Goal: Task Accomplishment & Management: Manage account settings

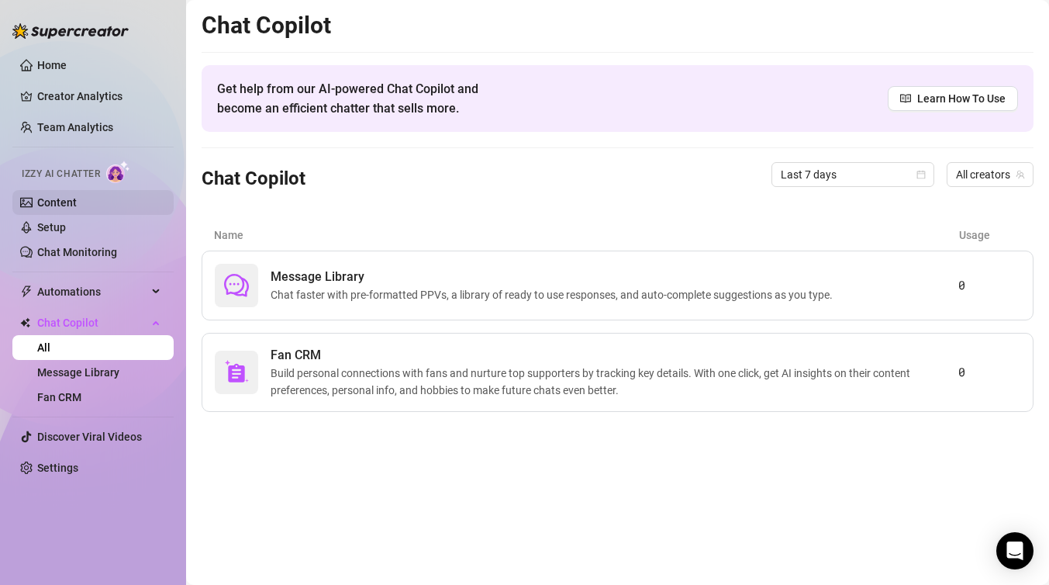
click at [77, 196] on link "Content" at bounding box center [57, 202] width 40 height 12
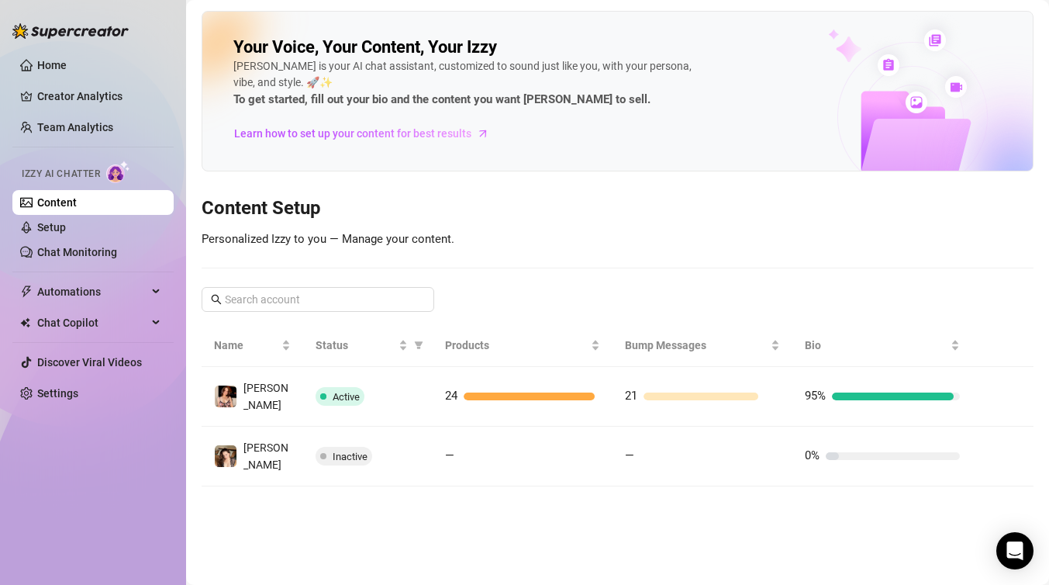
click at [77, 209] on link "Content" at bounding box center [57, 202] width 40 height 12
click at [386, 135] on span "Learn how to set up your content for best results" at bounding box center [352, 133] width 237 height 17
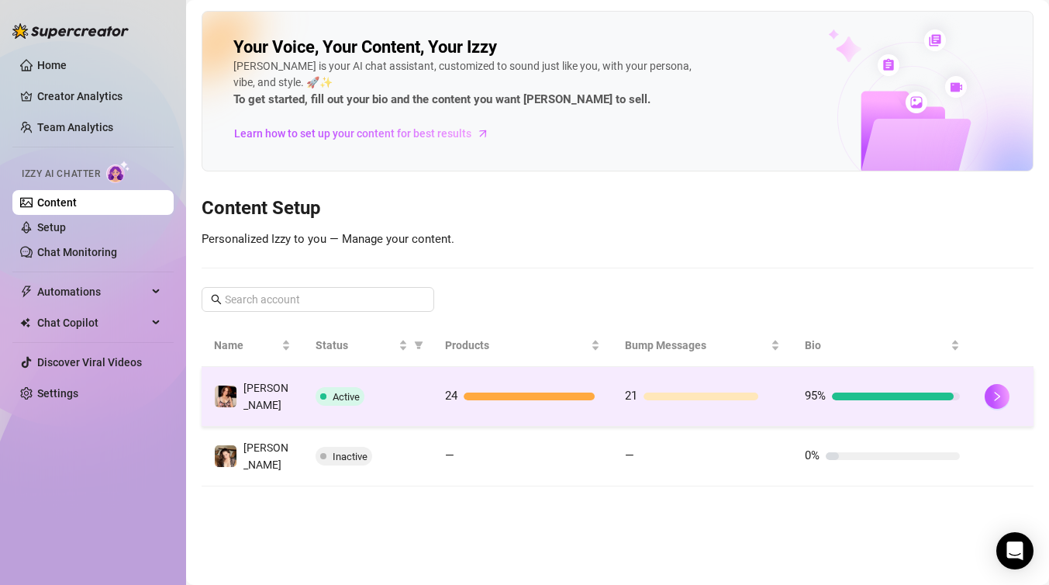
click at [338, 394] on span "Active" at bounding box center [346, 397] width 27 height 12
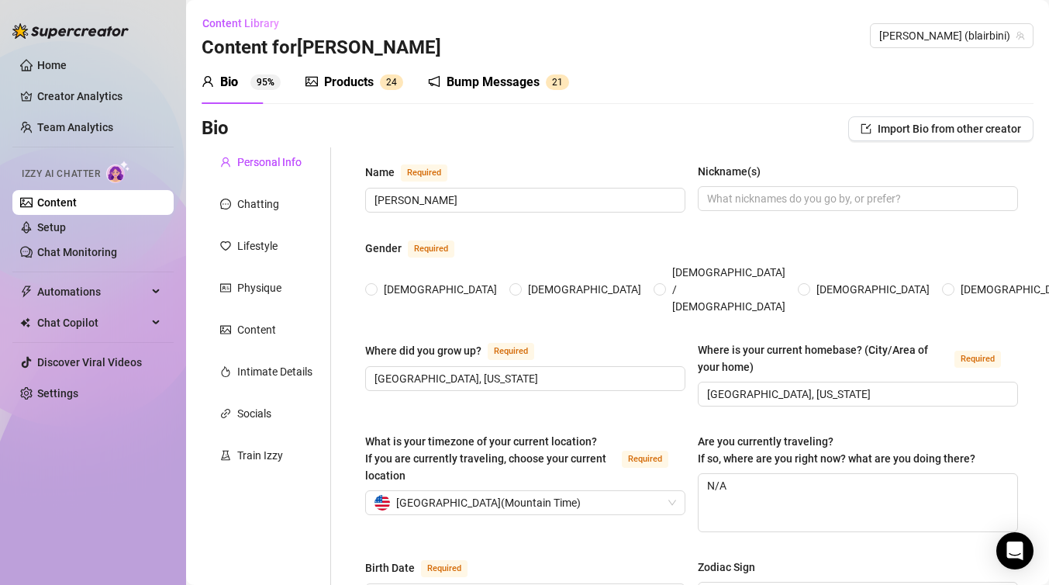
radio input "true"
type input "[DATE]"
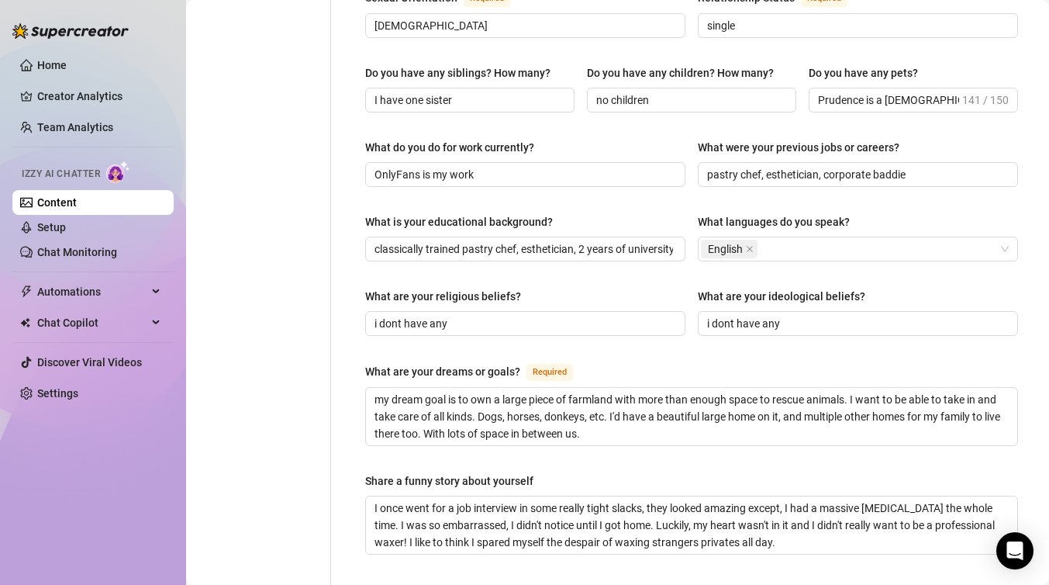
scroll to position [967, 0]
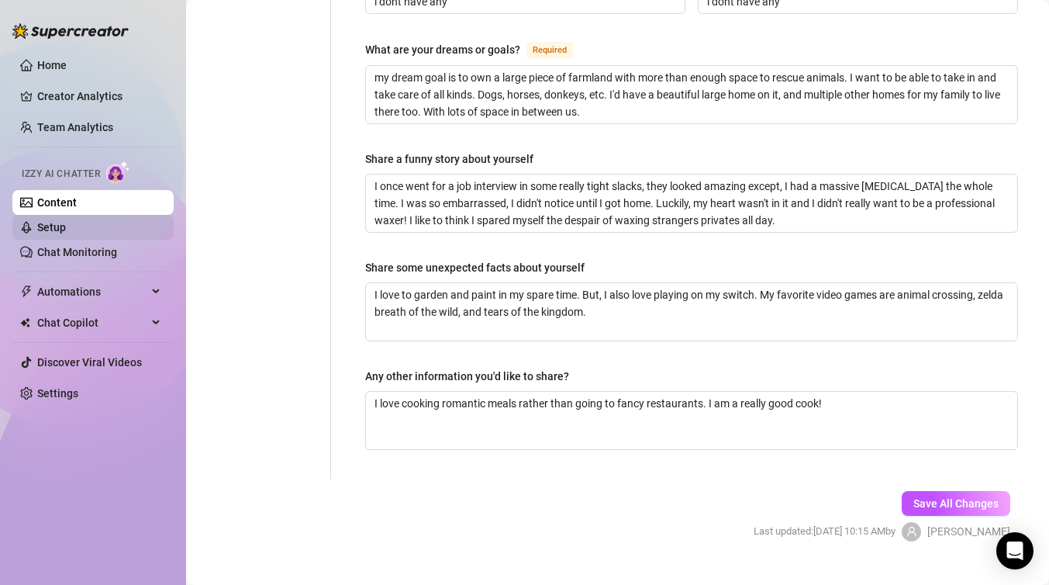
click at [50, 221] on link "Setup" at bounding box center [51, 227] width 29 height 12
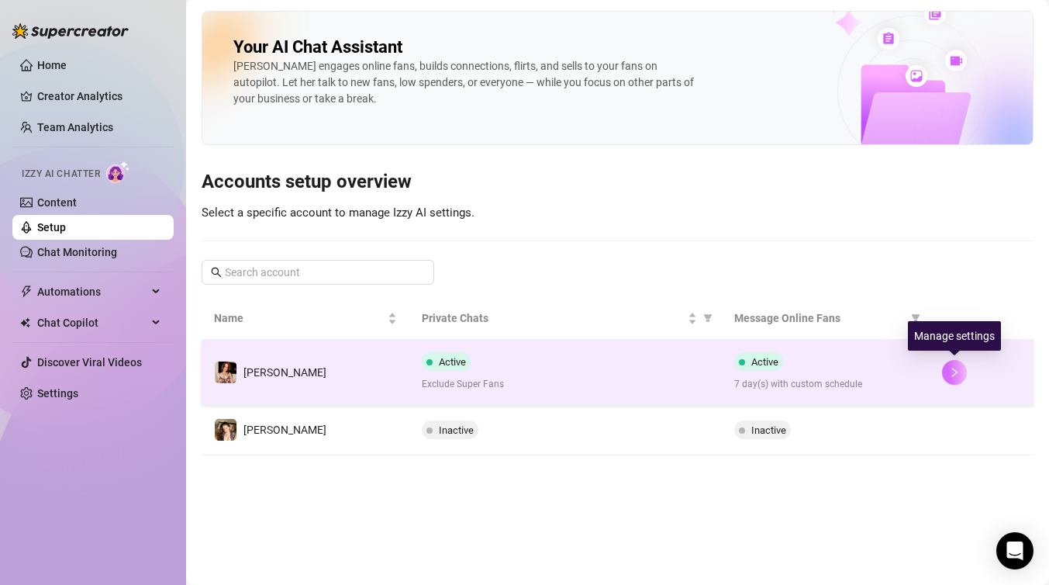
click at [955, 372] on icon "right" at bounding box center [954, 371] width 5 height 9
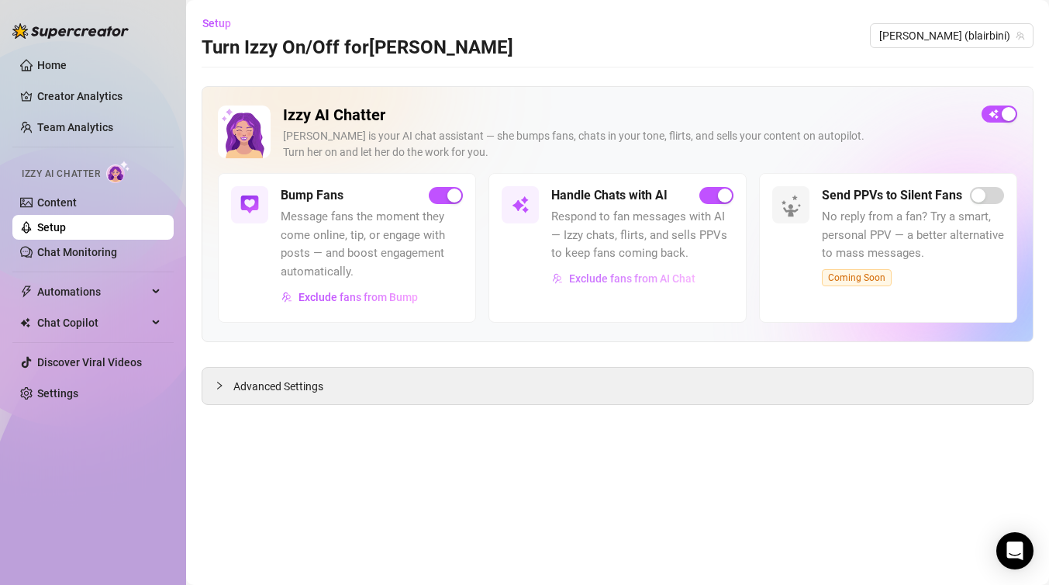
click at [633, 278] on span "Exclude fans from AI Chat" at bounding box center [632, 278] width 126 height 12
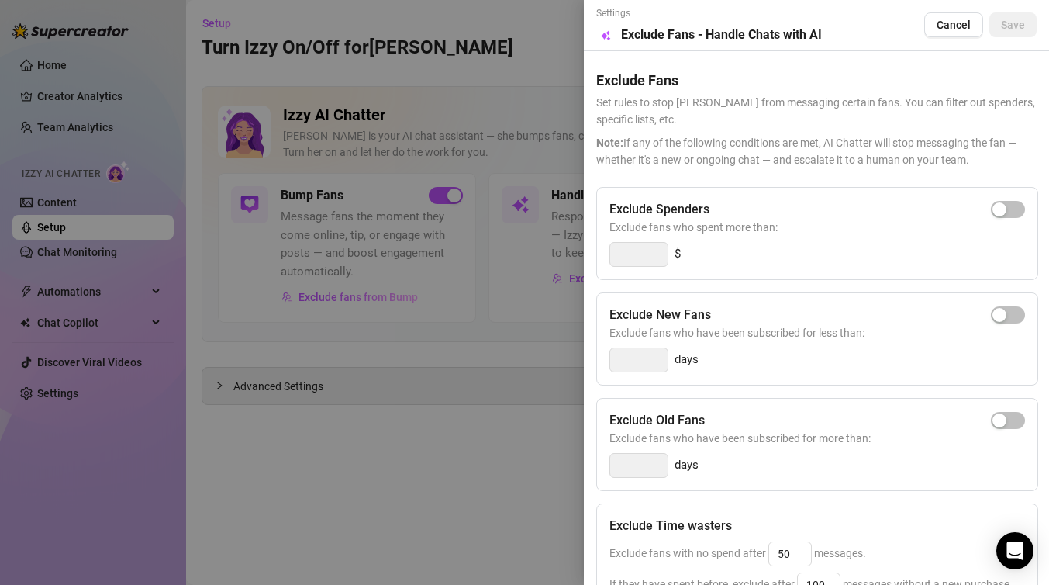
click at [416, 130] on div at bounding box center [524, 292] width 1049 height 585
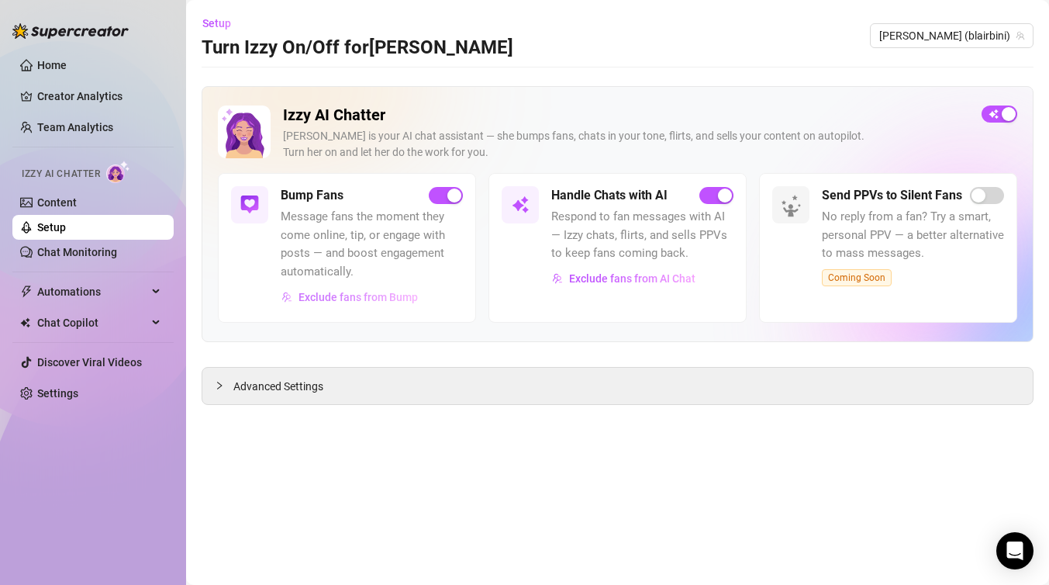
click at [362, 294] on span "Exclude fans from Bump" at bounding box center [357, 297] width 119 height 12
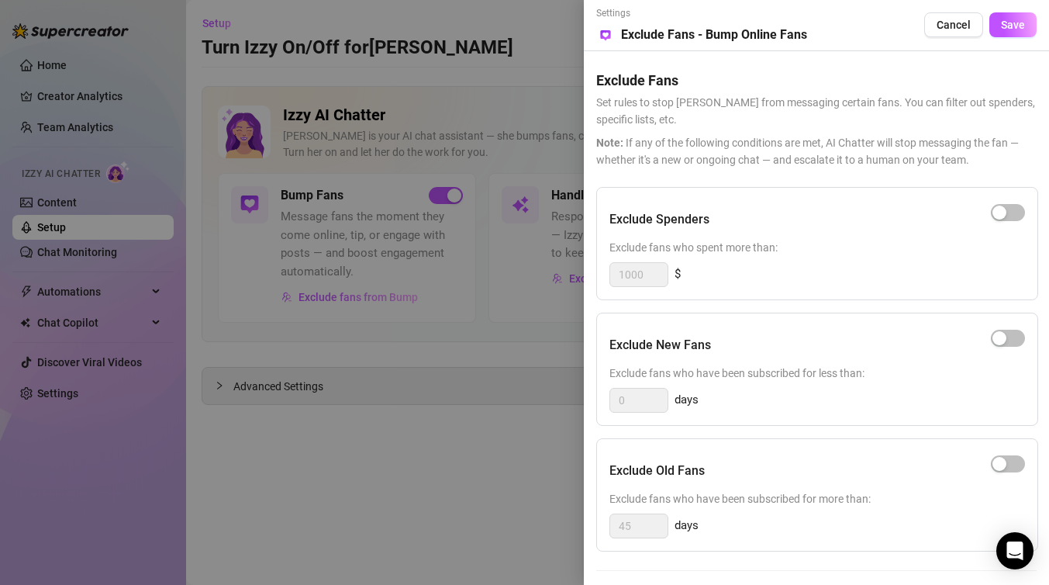
click at [380, 184] on div at bounding box center [524, 292] width 1049 height 585
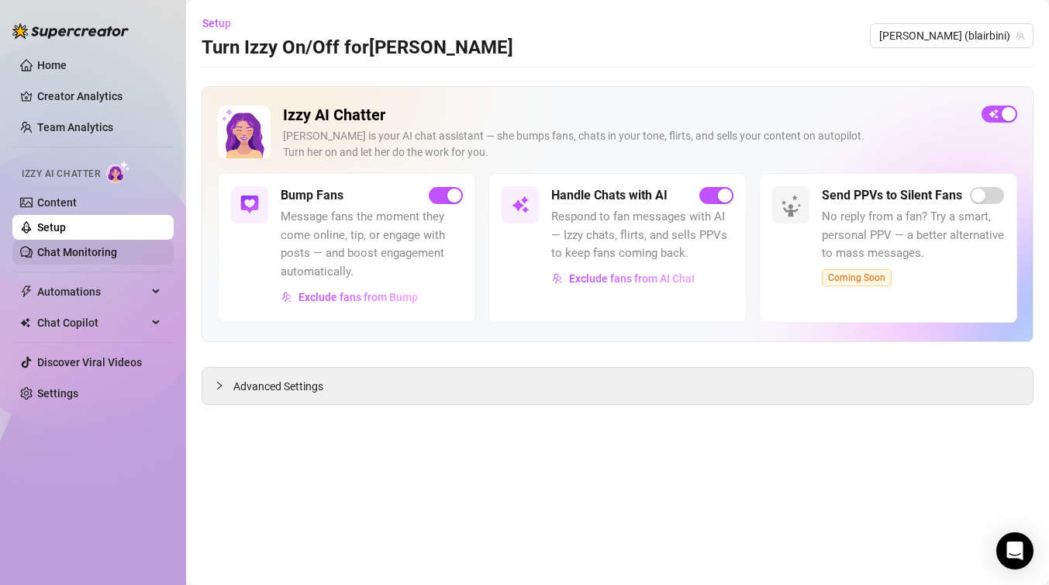
click at [83, 254] on link "Chat Monitoring" at bounding box center [77, 252] width 80 height 12
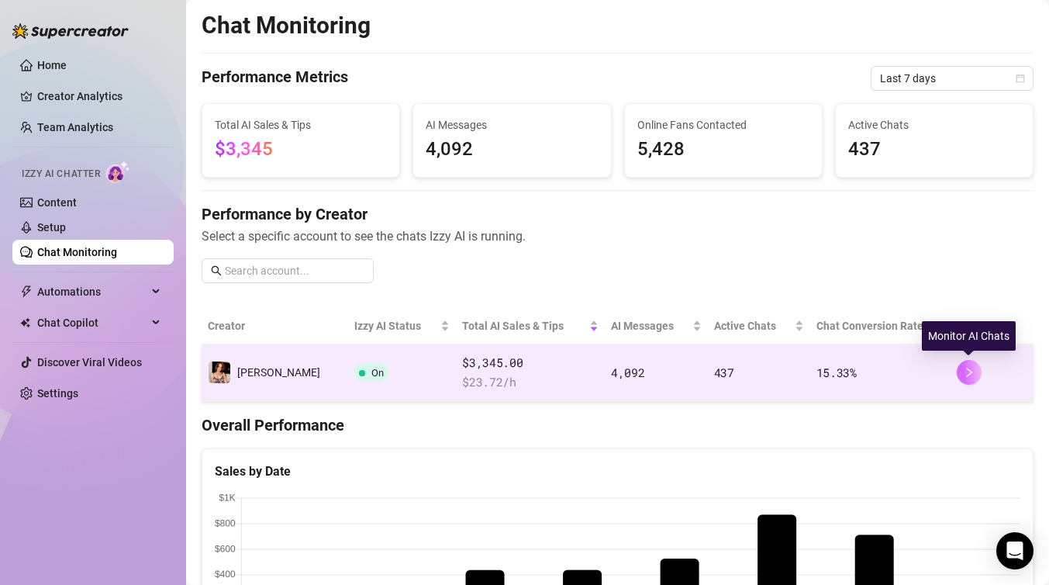
click at [958, 371] on button "button" at bounding box center [969, 372] width 25 height 25
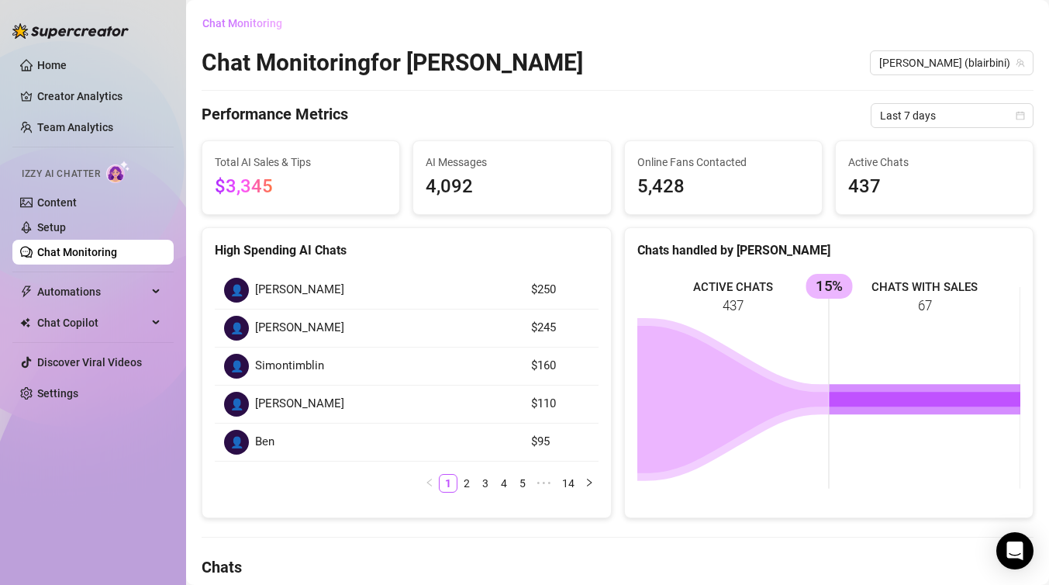
click at [254, 21] on span "Chat Monitoring" at bounding box center [242, 23] width 80 height 12
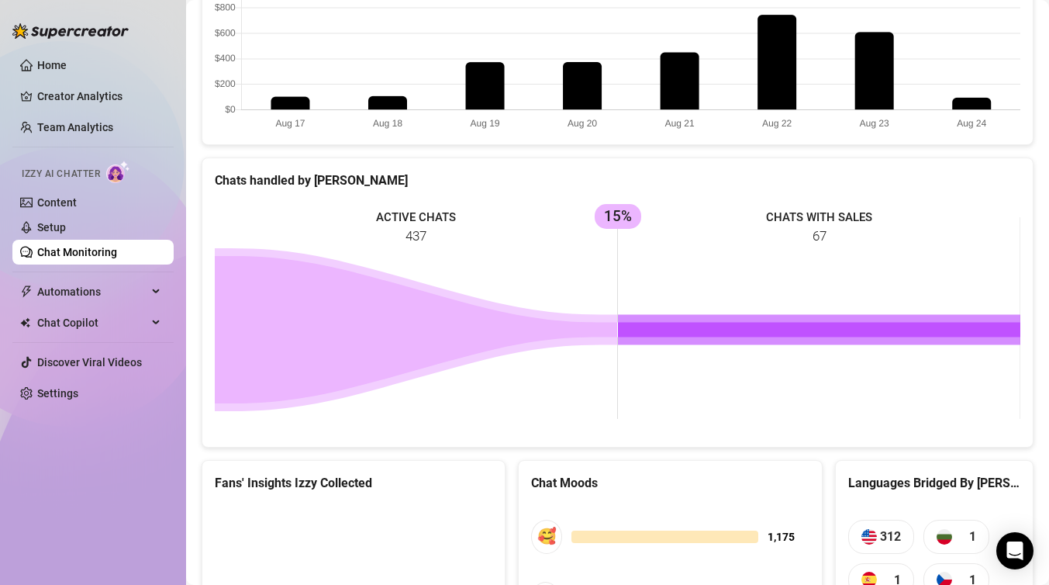
scroll to position [744, 0]
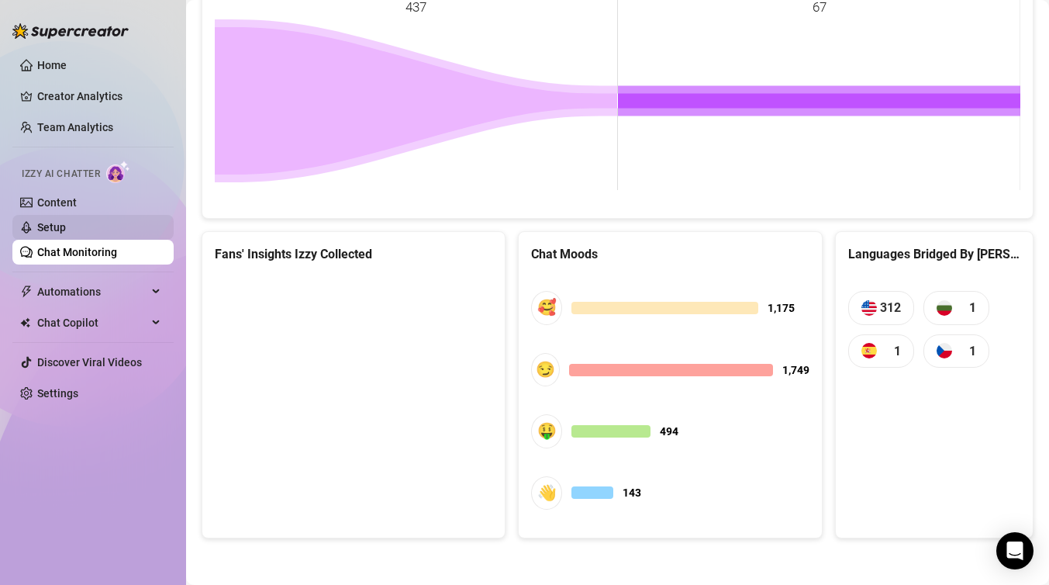
click at [37, 233] on link "Setup" at bounding box center [51, 227] width 29 height 12
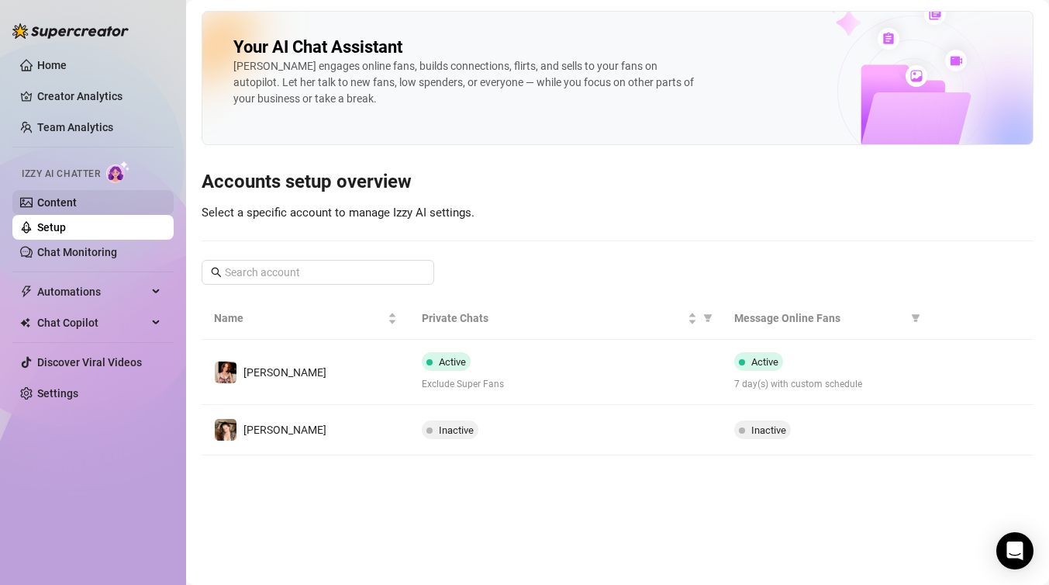
click at [77, 201] on link "Content" at bounding box center [57, 202] width 40 height 12
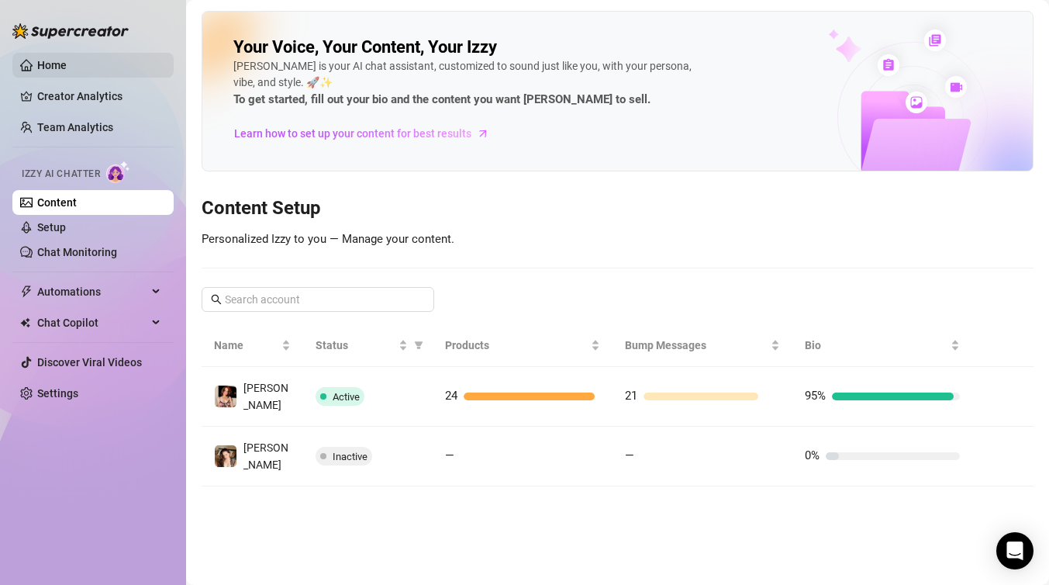
click at [67, 71] on link "Home" at bounding box center [51, 65] width 29 height 12
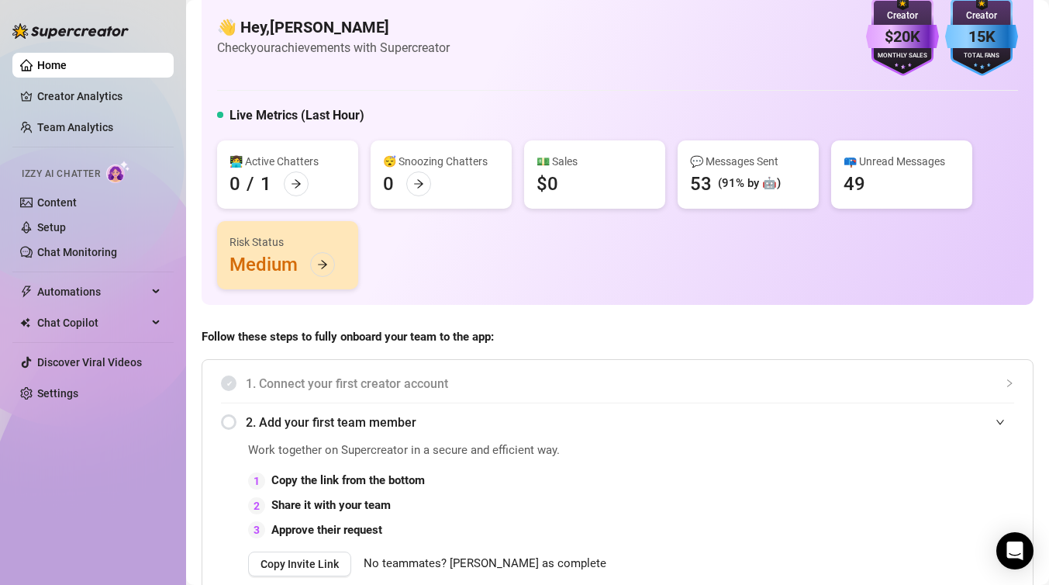
scroll to position [33, 0]
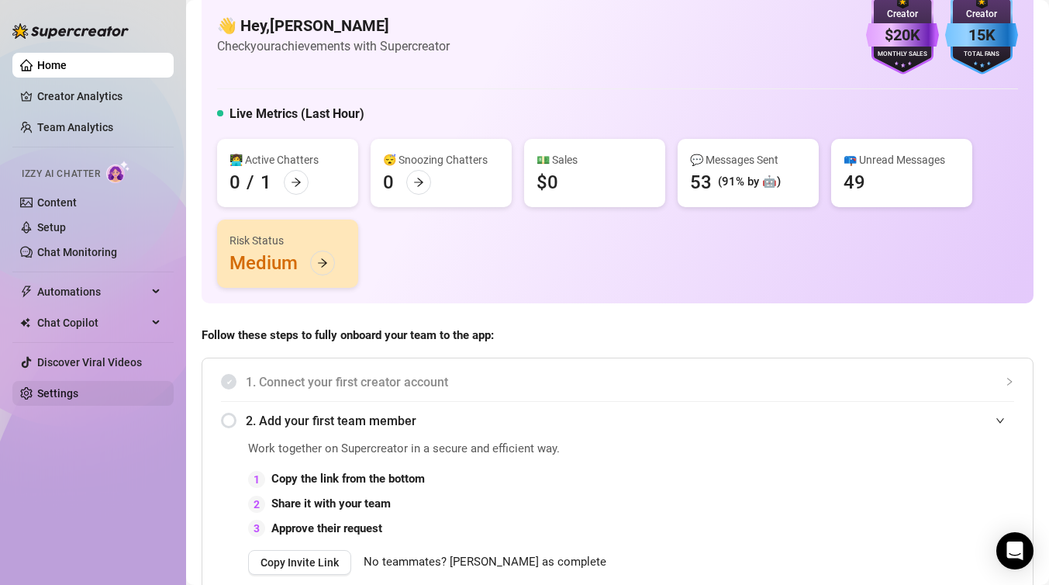
click at [78, 387] on link "Settings" at bounding box center [57, 393] width 41 height 12
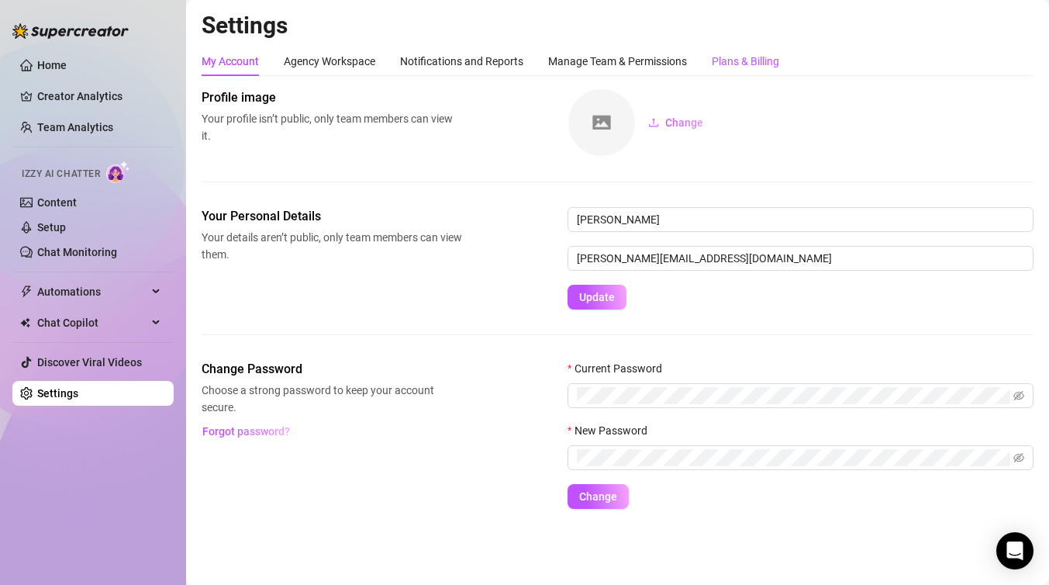
click at [743, 58] on div "Plans & Billing" at bounding box center [745, 61] width 67 height 17
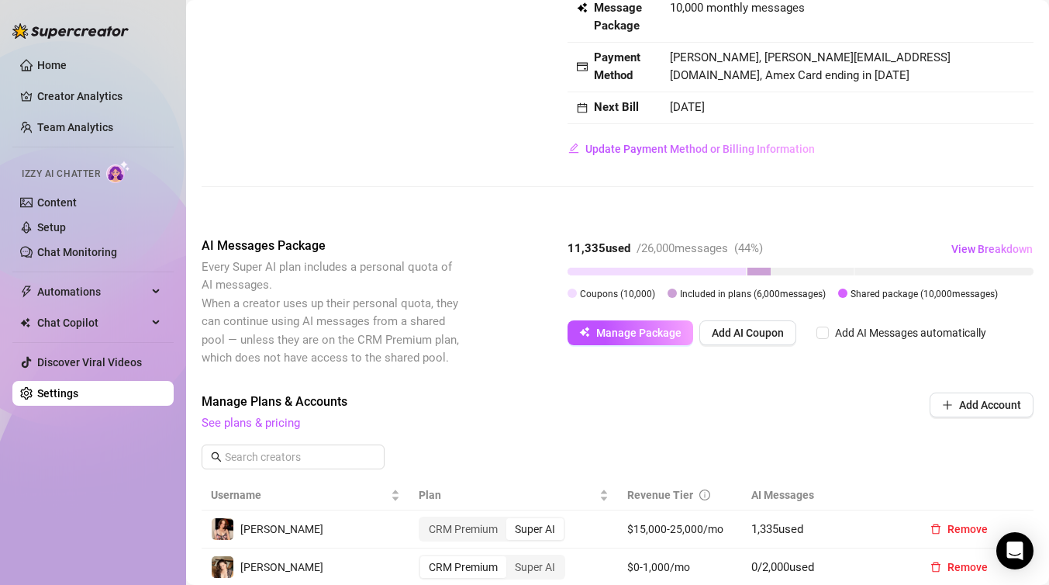
scroll to position [164, 0]
click at [824, 332] on input "Add AI Messages automatically" at bounding box center [822, 332] width 12 height 12
checkbox input "true"
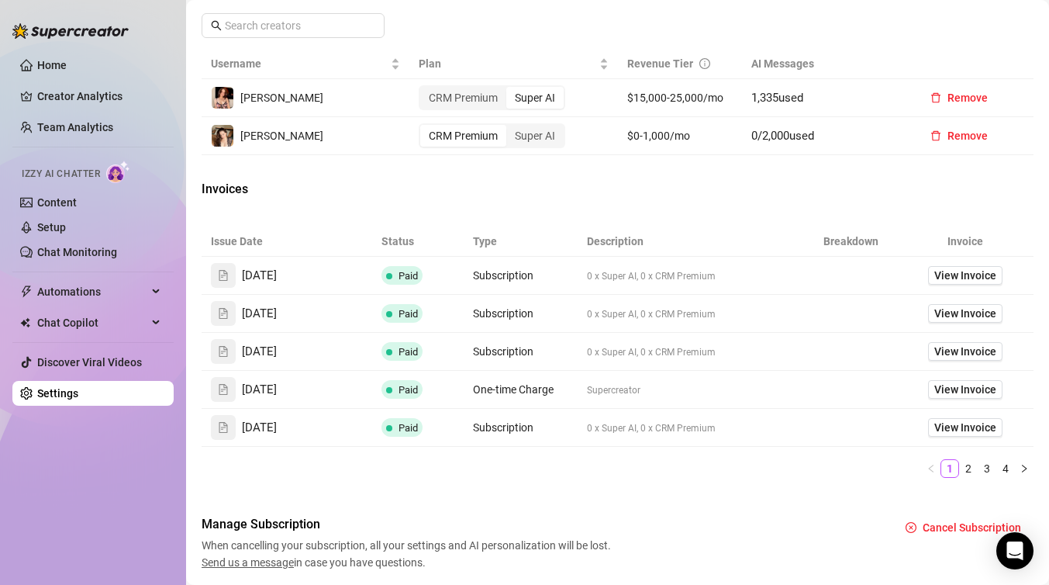
scroll to position [646, 0]
